Goal: Information Seeking & Learning: Understand process/instructions

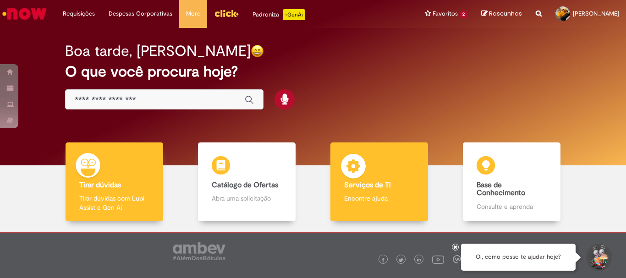
click at [375, 194] on p "Encontre ajuda" at bounding box center [379, 198] width 70 height 9
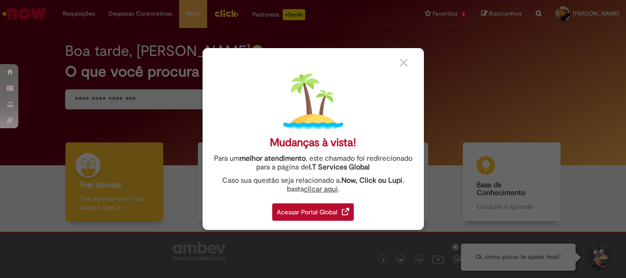
click at [319, 213] on div "Acessar Portal Global" at bounding box center [313, 211] width 82 height 17
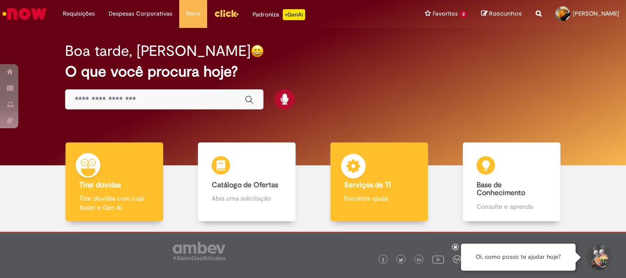
click at [385, 175] on div "Serviços de TI Serviços de TI Encontre ajuda" at bounding box center [378, 181] width 97 height 79
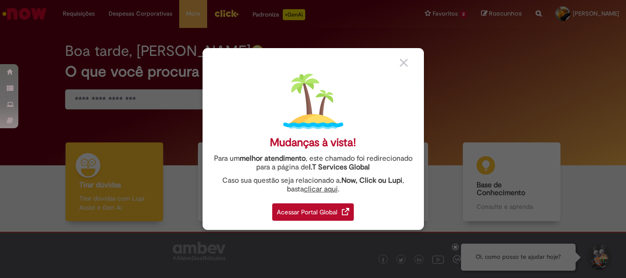
click at [326, 207] on div "Acessar Portal Global" at bounding box center [313, 211] width 82 height 17
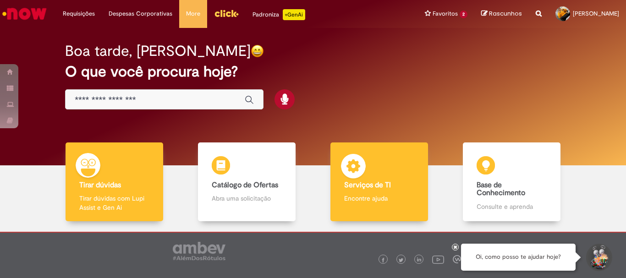
click at [372, 178] on div "Serviços de TI Serviços de TI Encontre ajuda" at bounding box center [378, 181] width 97 height 79
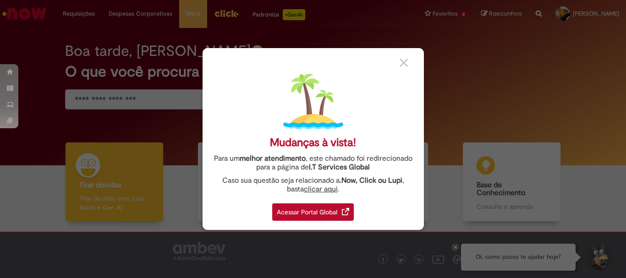
click at [310, 211] on div "Acessar Portal Global" at bounding box center [313, 211] width 82 height 17
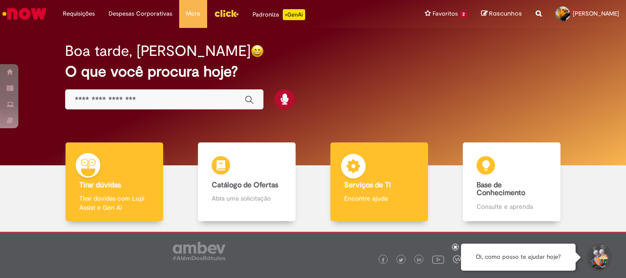
click at [401, 190] on div "Serviços de TI Serviços de TI Encontre ajuda" at bounding box center [378, 181] width 97 height 79
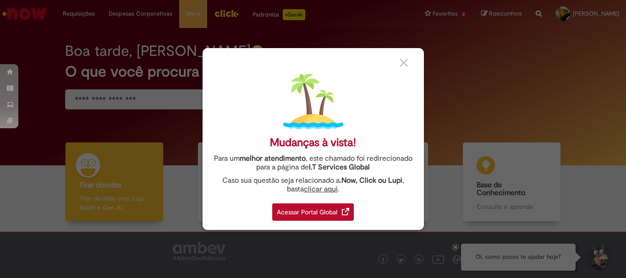
click at [288, 210] on div "Acessar Portal Global" at bounding box center [313, 211] width 82 height 17
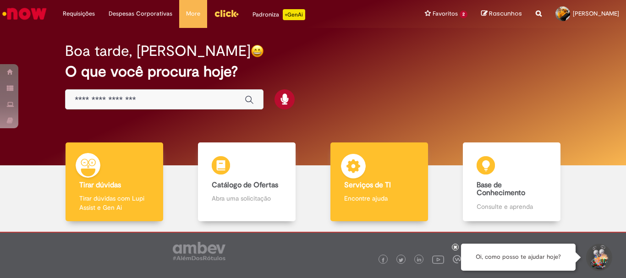
click at [377, 173] on div "Serviços de TI Serviços de TI Encontre ajuda" at bounding box center [378, 181] width 97 height 79
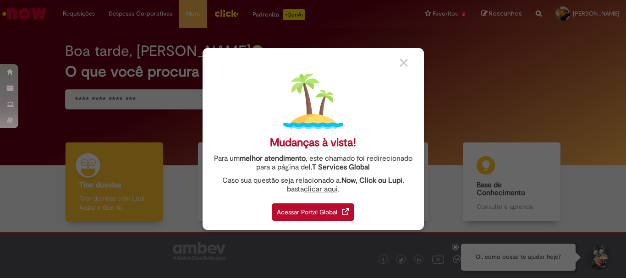
click at [336, 219] on div "Acessar Portal Global" at bounding box center [313, 211] width 82 height 17
